Goal: Transaction & Acquisition: Purchase product/service

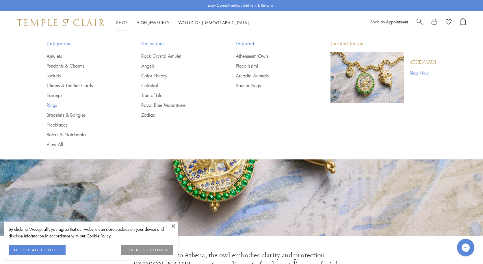
click at [51, 105] on link "Rings" at bounding box center [82, 105] width 72 height 6
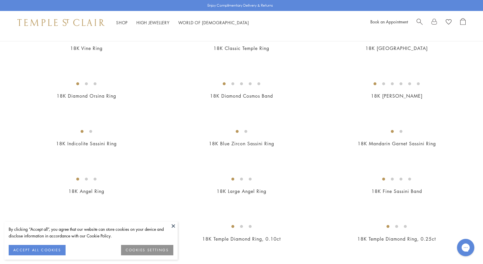
scroll to position [232, 0]
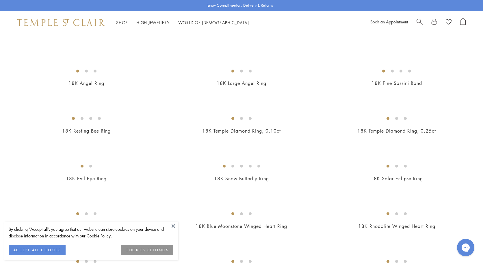
click at [171, 225] on button at bounding box center [173, 225] width 9 height 9
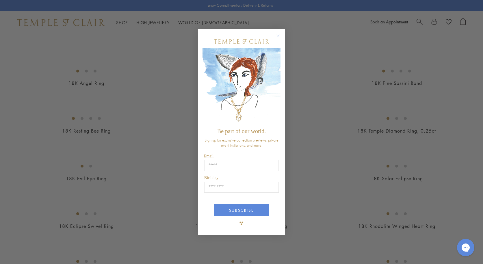
click at [279, 31] on form "Be part of our world. Sign up for exclusive collection previews, private event …" at bounding box center [241, 132] width 87 height 206
click at [278, 35] on circle "Close dialog" at bounding box center [278, 35] width 7 height 7
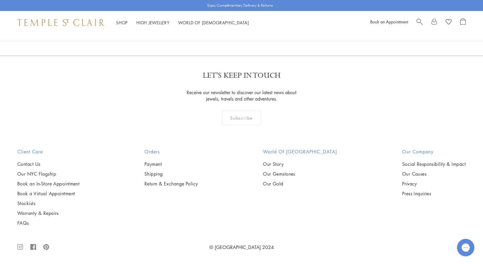
scroll to position [2853, 0]
click at [244, 32] on link "2" at bounding box center [241, 24] width 19 height 16
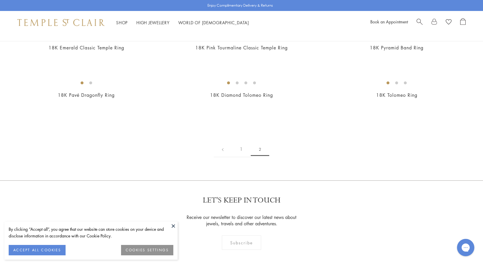
click at [172, 224] on button at bounding box center [173, 225] width 9 height 9
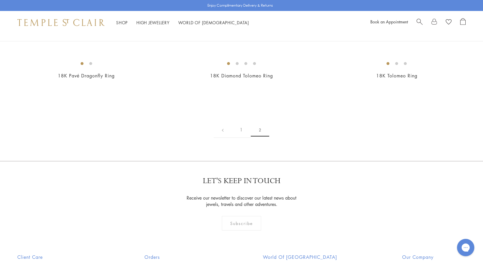
scroll to position [47, 0]
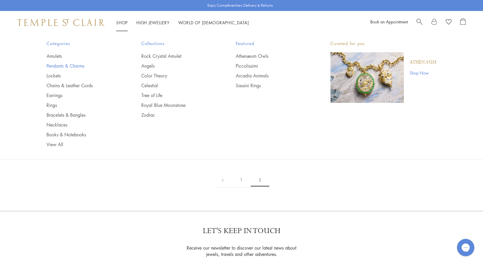
click at [58, 65] on link "Pendants & Charms" at bounding box center [82, 66] width 72 height 6
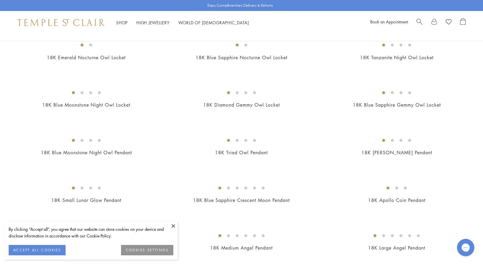
click at [173, 224] on button at bounding box center [173, 225] width 9 height 9
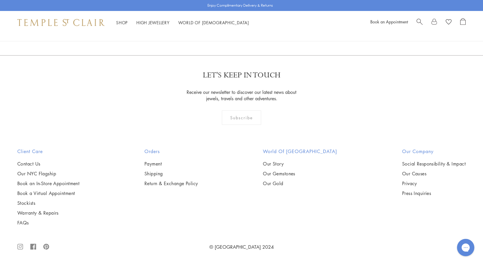
scroll to position [3954, 0]
click at [234, 32] on link "2" at bounding box center [232, 24] width 19 height 16
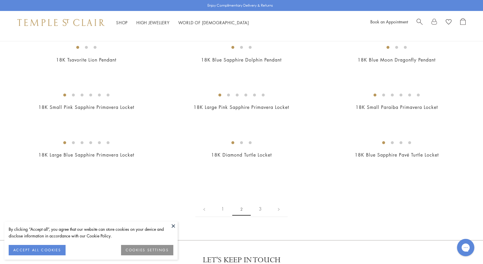
scroll to position [1019, 0]
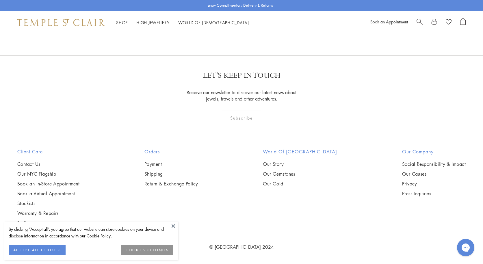
click at [174, 228] on button at bounding box center [173, 225] width 9 height 9
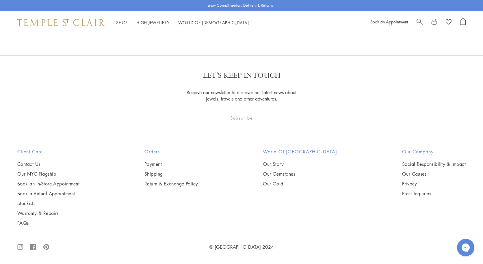
scroll to position [3341, 0]
click at [262, 32] on link "3" at bounding box center [260, 24] width 19 height 16
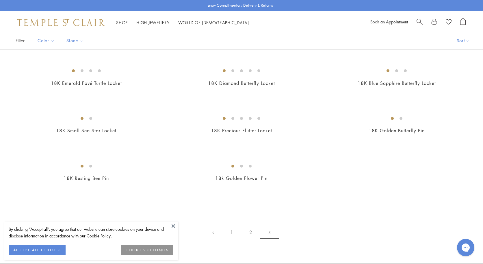
scroll to position [48, 0]
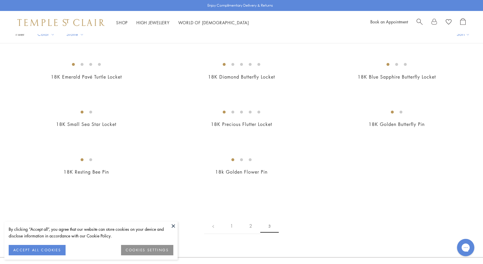
click at [173, 224] on button at bounding box center [173, 225] width 9 height 9
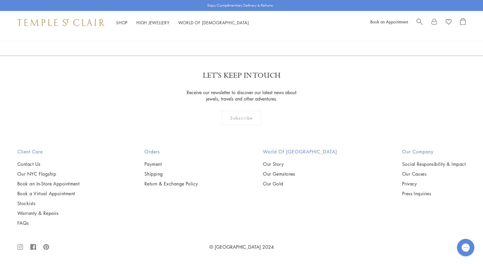
scroll to position [437, 0]
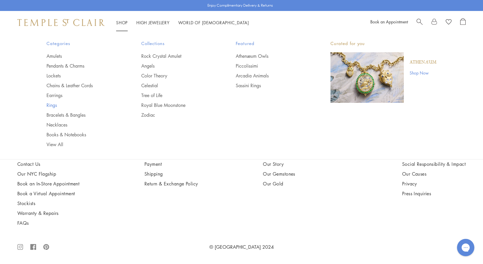
click at [48, 106] on link "Rings" at bounding box center [82, 105] width 72 height 6
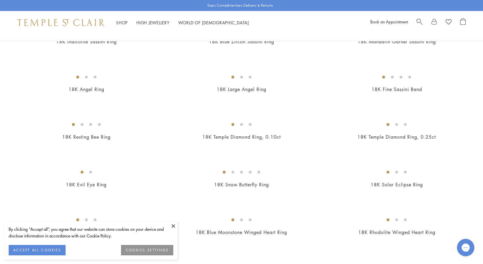
scroll to position [233, 0]
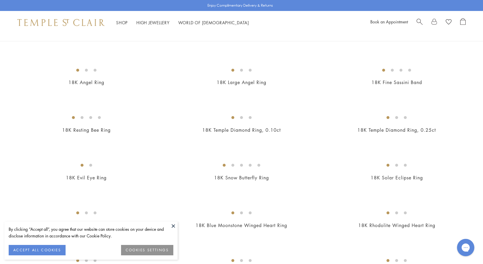
click at [173, 228] on button at bounding box center [173, 225] width 9 height 9
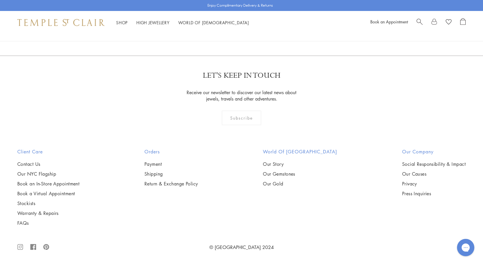
scroll to position [2841, 0]
click at [240, 32] on link "2" at bounding box center [241, 24] width 19 height 16
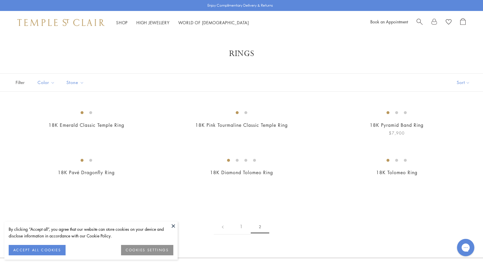
scroll to position [131, 0]
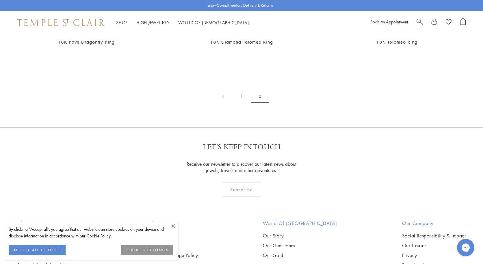
click at [0, 0] on img at bounding box center [0, 0] width 0 height 0
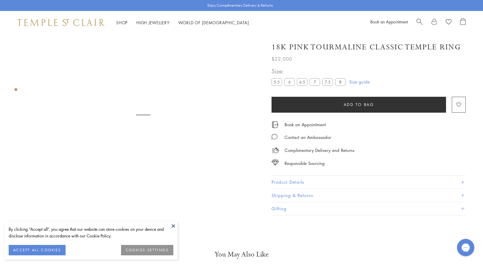
scroll to position [34, 0]
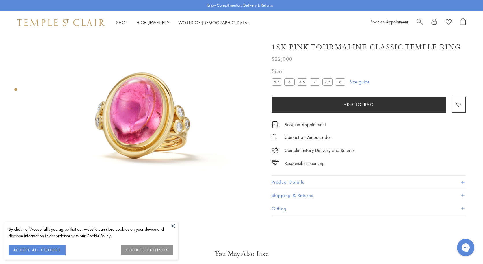
click at [172, 227] on button at bounding box center [173, 225] width 9 height 9
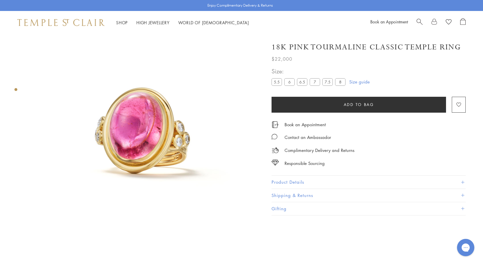
scroll to position [18, 0]
